Goal: Task Accomplishment & Management: Manage account settings

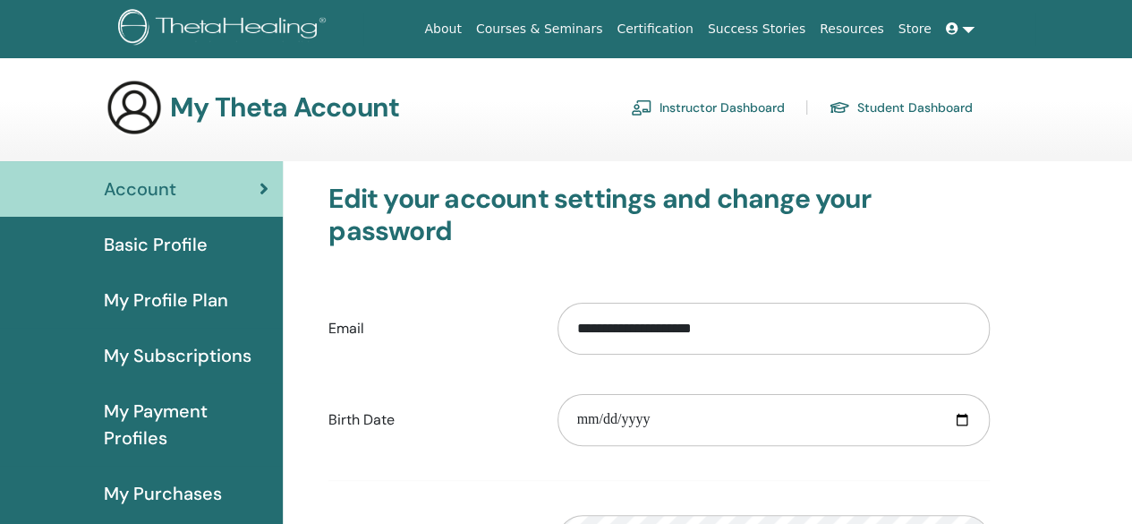
click at [659, 106] on link "Instructor Dashboard" at bounding box center [708, 107] width 154 height 29
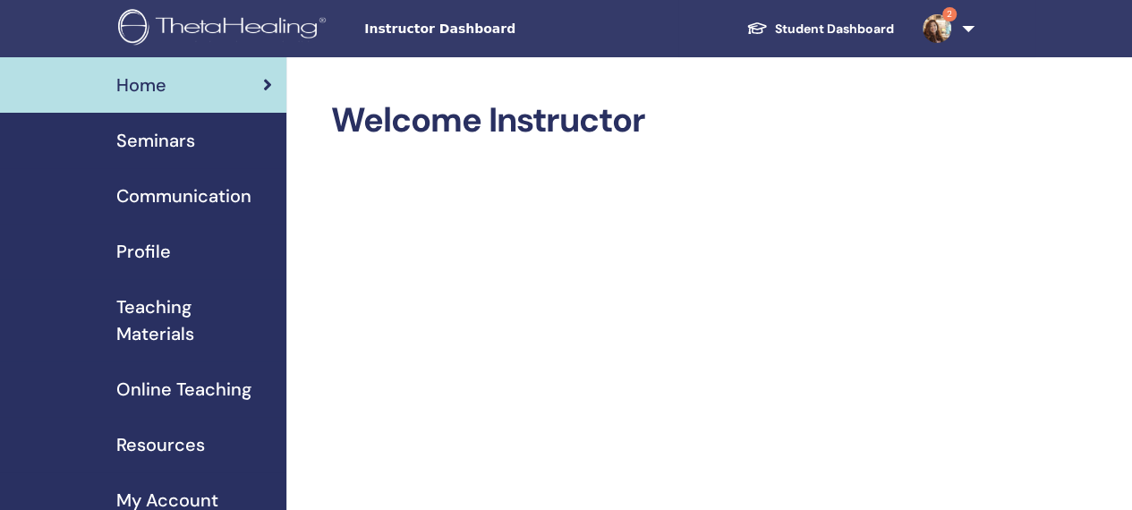
click at [136, 142] on span "Seminars" at bounding box center [155, 140] width 79 height 27
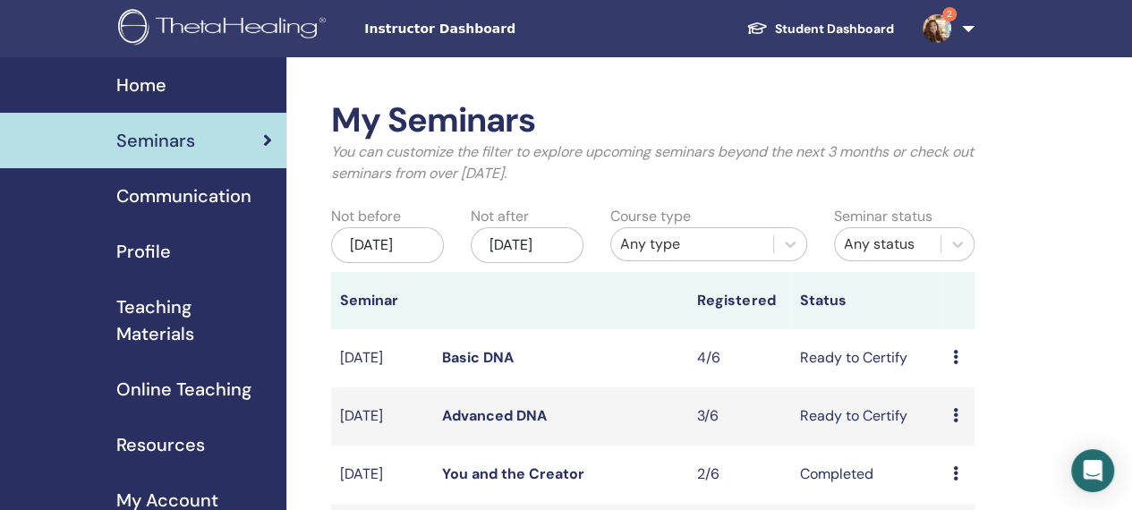
scroll to position [89, 0]
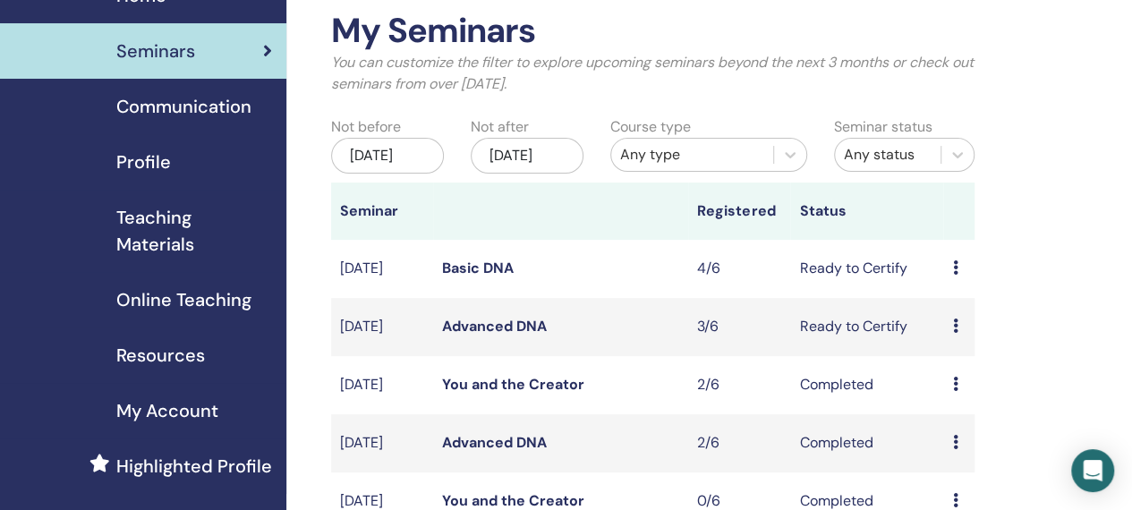
click at [958, 275] on icon at bounding box center [954, 267] width 5 height 14
click at [970, 353] on link "Attendees" at bounding box center [973, 356] width 68 height 19
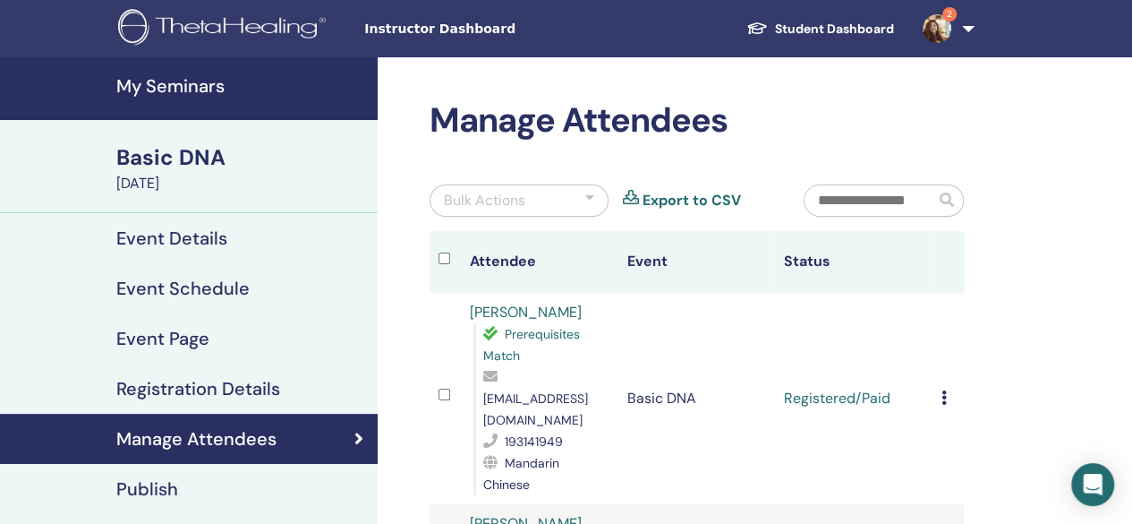
scroll to position [89, 0]
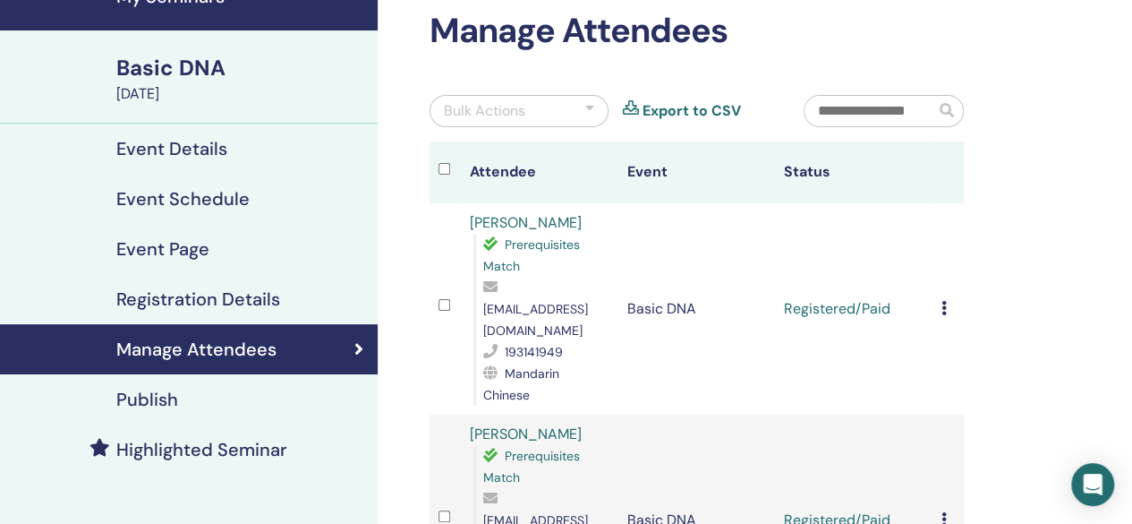
click at [947, 301] on icon at bounding box center [943, 308] width 5 height 14
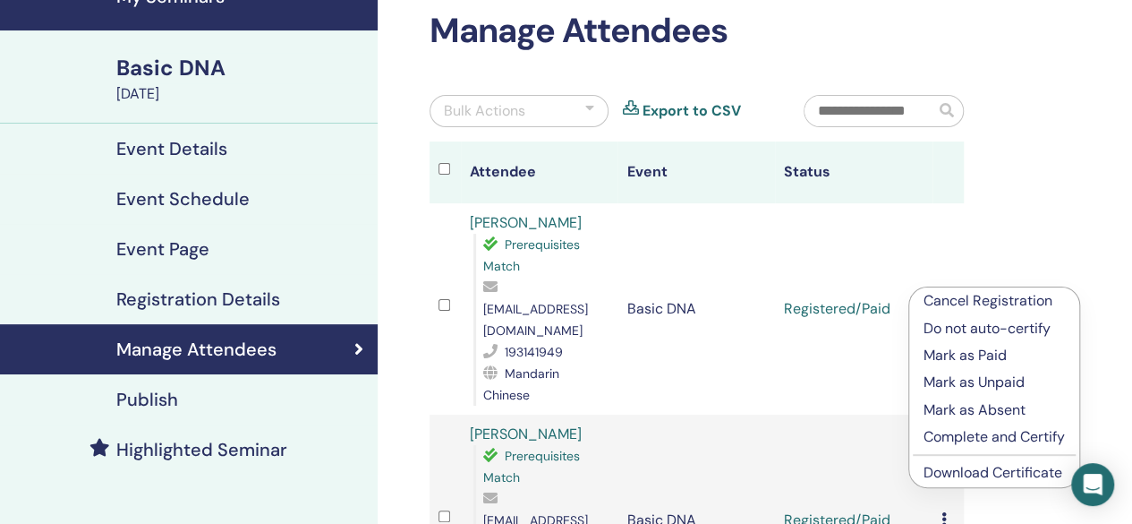
click at [954, 428] on p "Complete and Certify" at bounding box center [994, 436] width 141 height 21
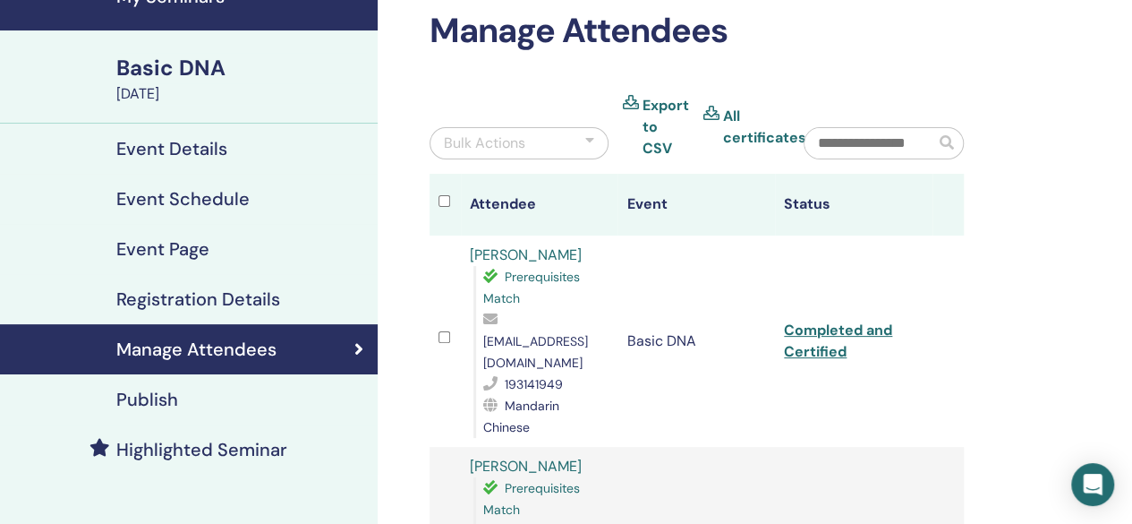
scroll to position [268, 0]
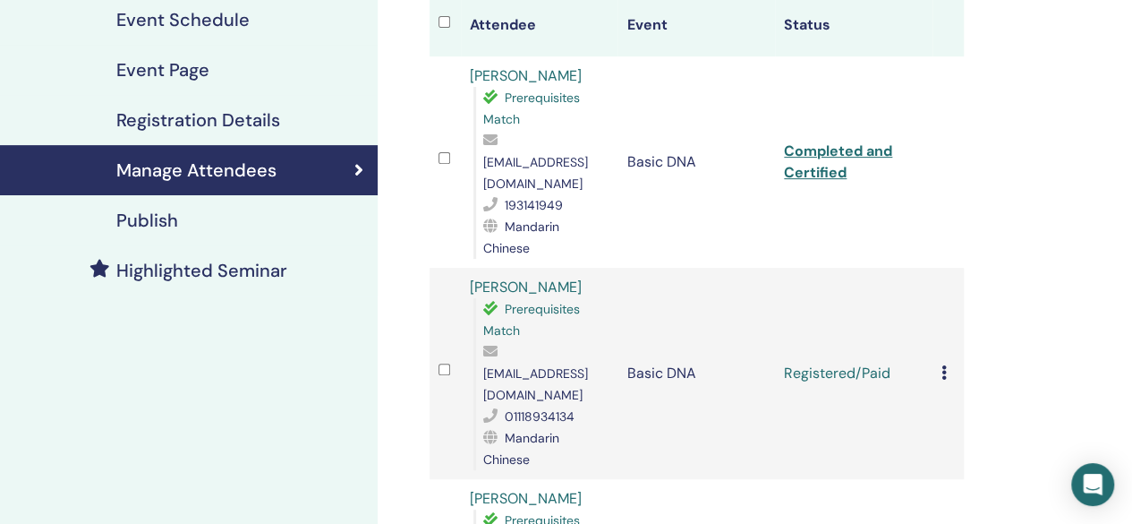
click at [945, 365] on icon at bounding box center [943, 372] width 5 height 14
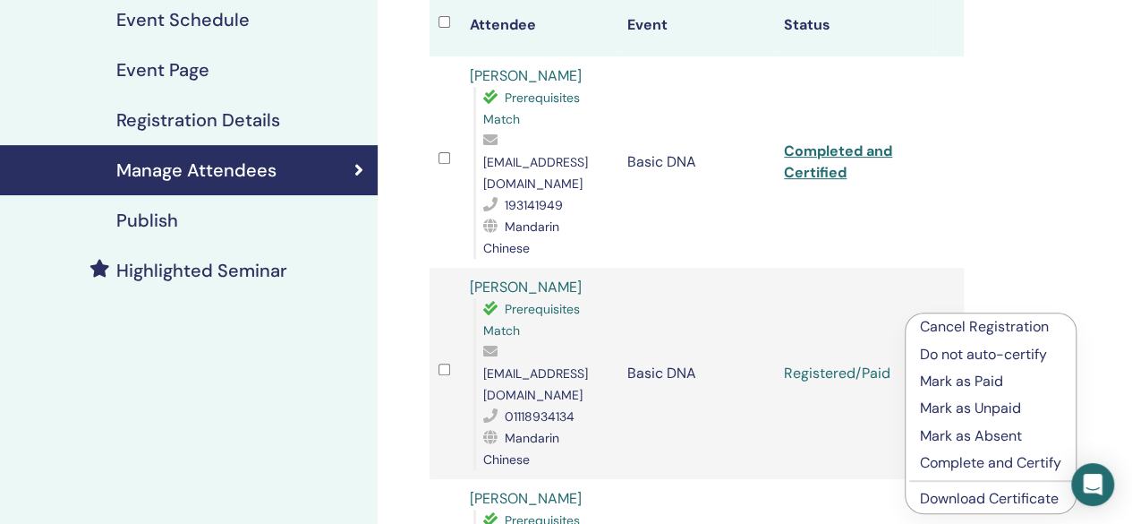
click at [942, 459] on p "Complete and Certify" at bounding box center [990, 462] width 141 height 21
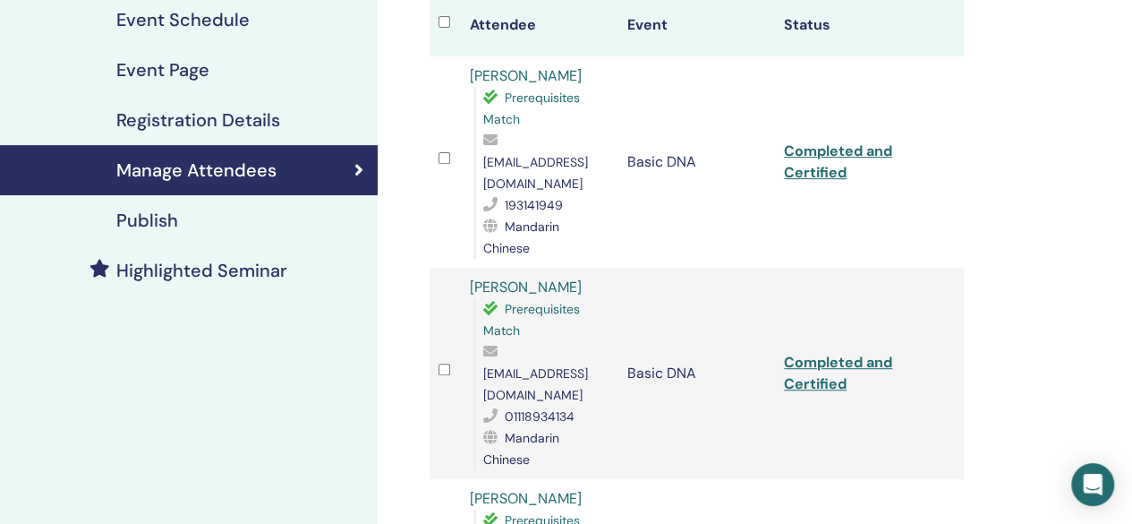
scroll to position [537, 0]
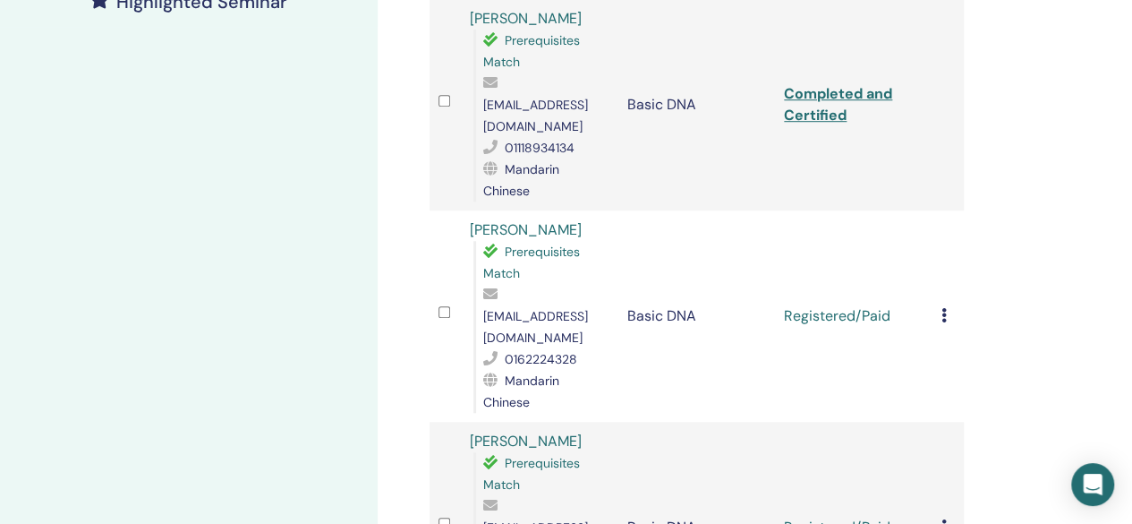
click at [941, 308] on icon at bounding box center [943, 315] width 5 height 14
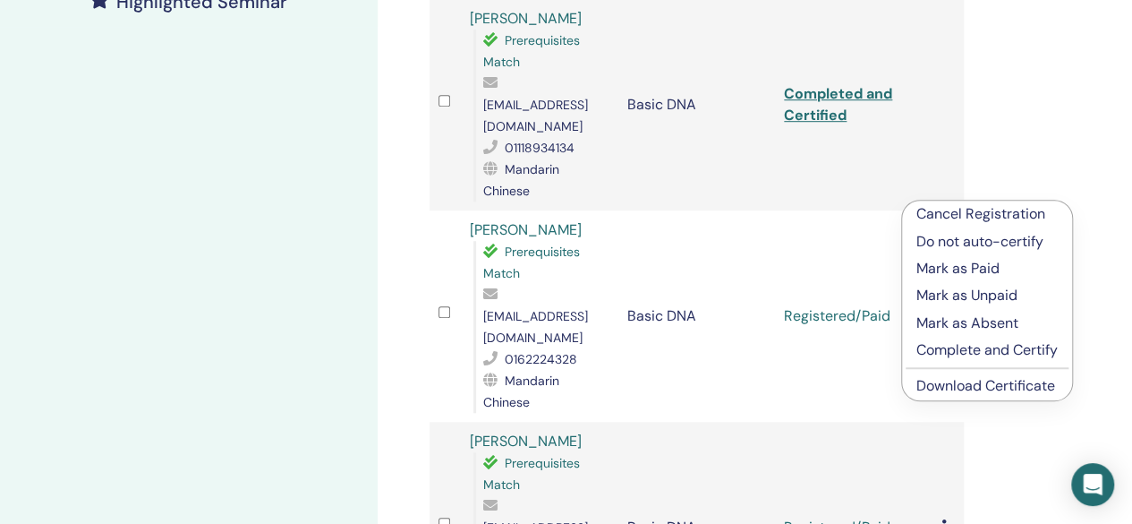
click at [955, 348] on p "Complete and Certify" at bounding box center [986, 349] width 141 height 21
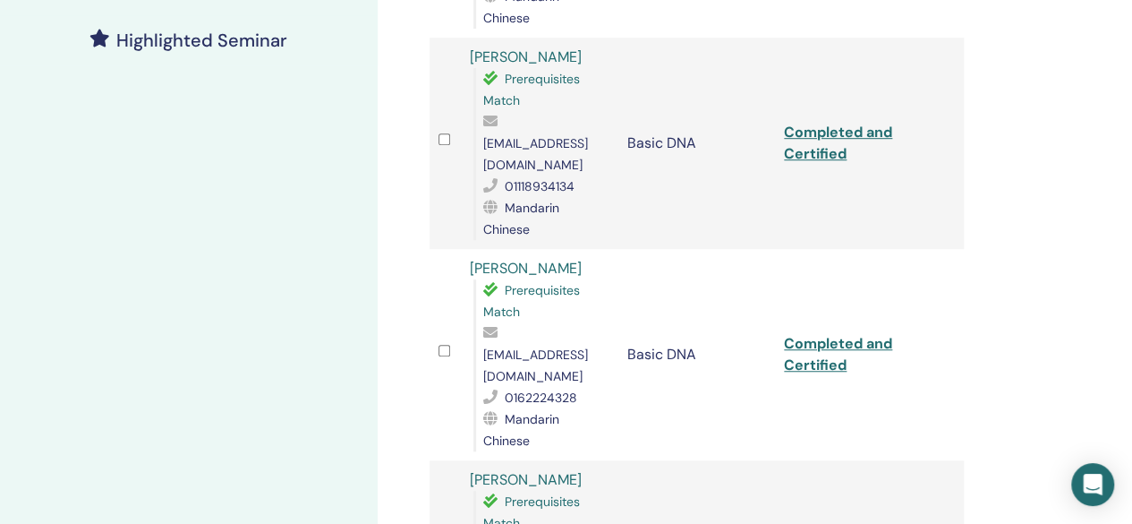
scroll to position [515, 0]
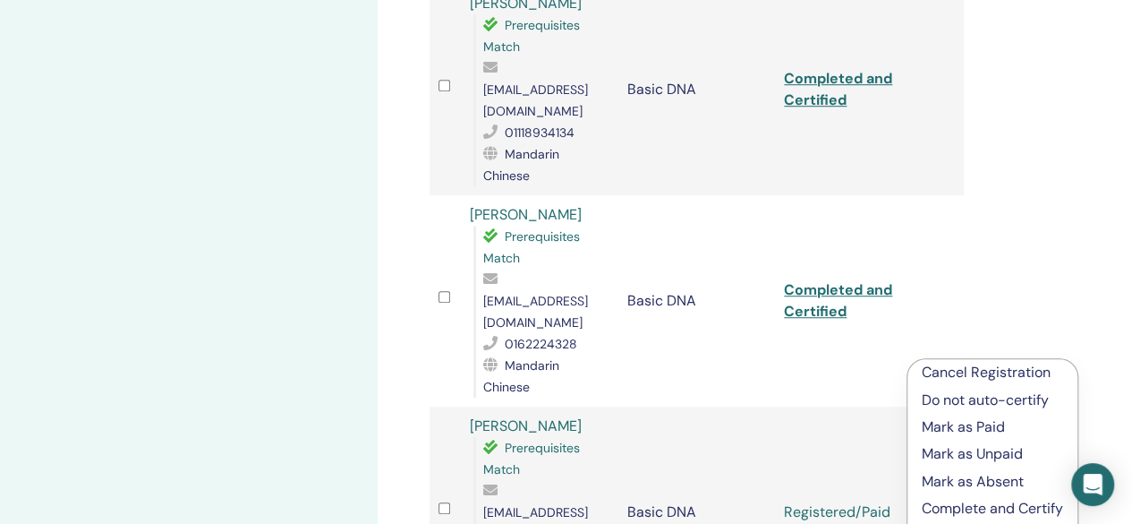
scroll to position [605, 0]
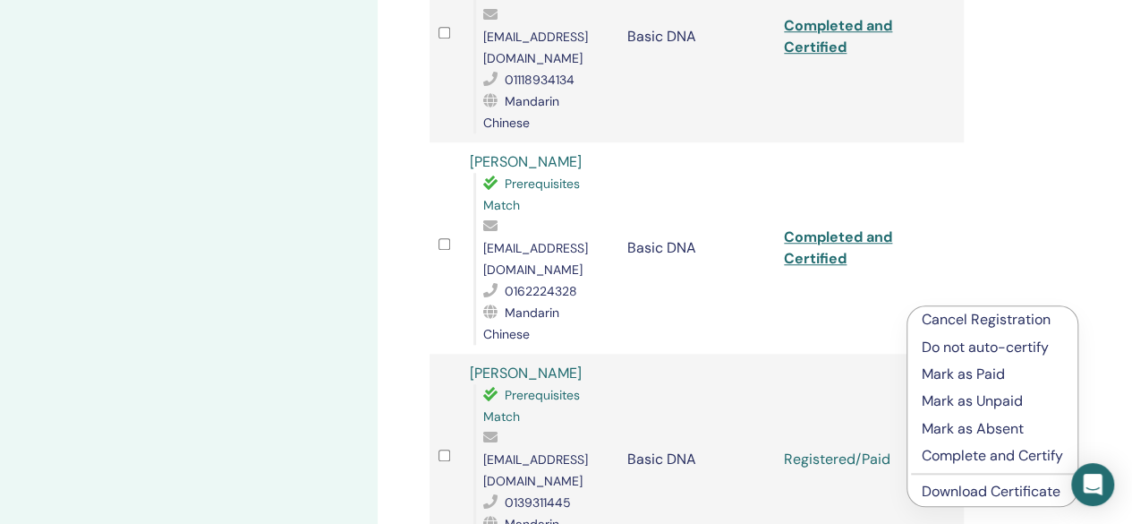
click at [957, 452] on p "Complete and Certify" at bounding box center [992, 455] width 141 height 21
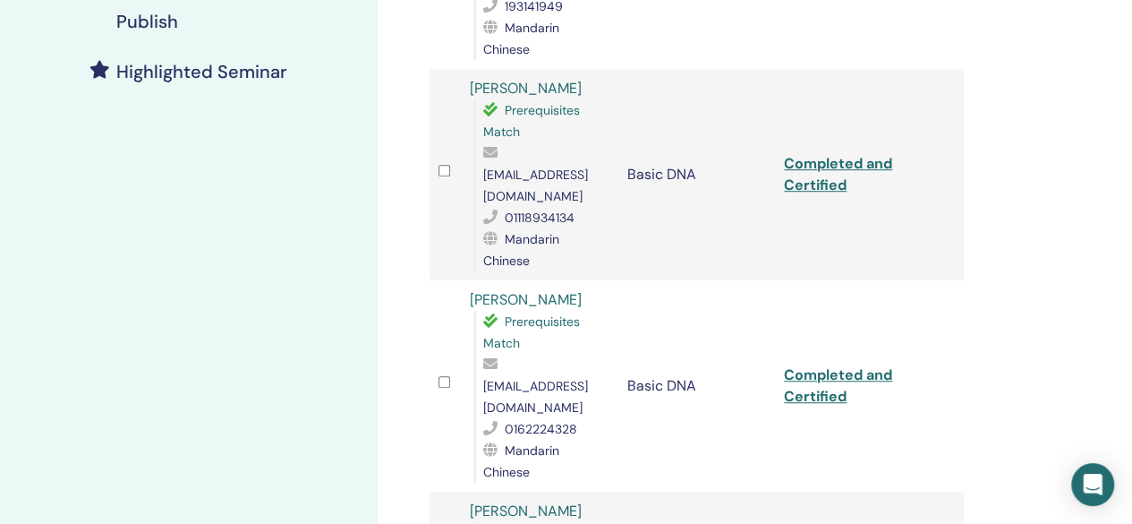
scroll to position [515, 0]
